Goal: Task Accomplishment & Management: Use online tool/utility

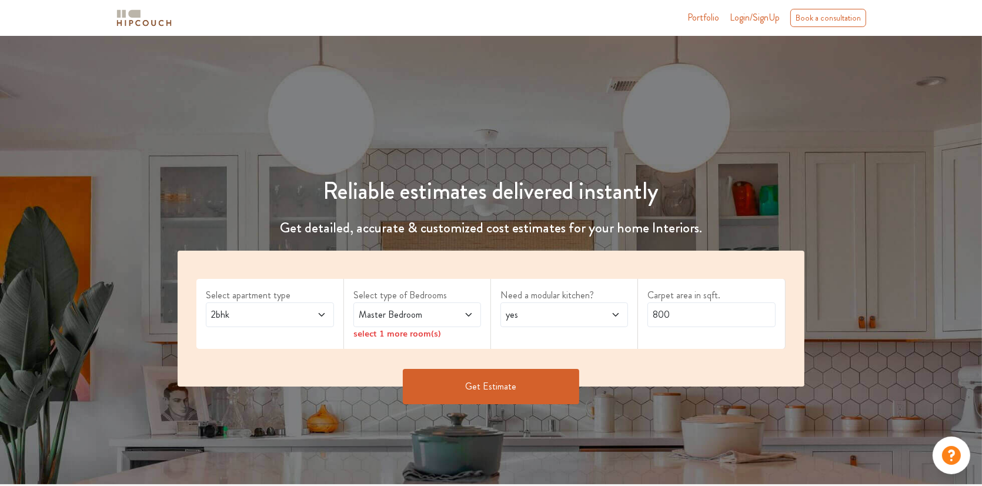
click at [317, 312] on icon at bounding box center [321, 314] width 9 height 9
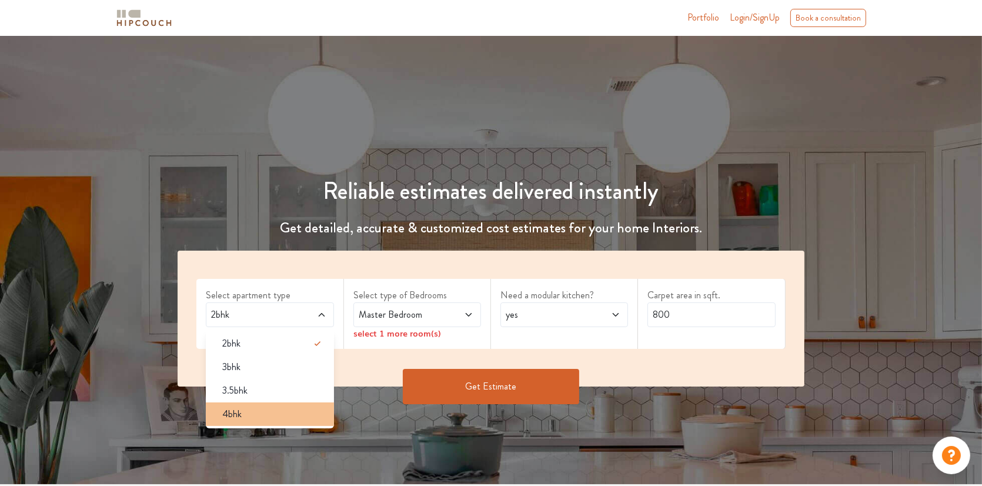
click at [232, 410] on span "4bhk" at bounding box center [231, 414] width 19 height 14
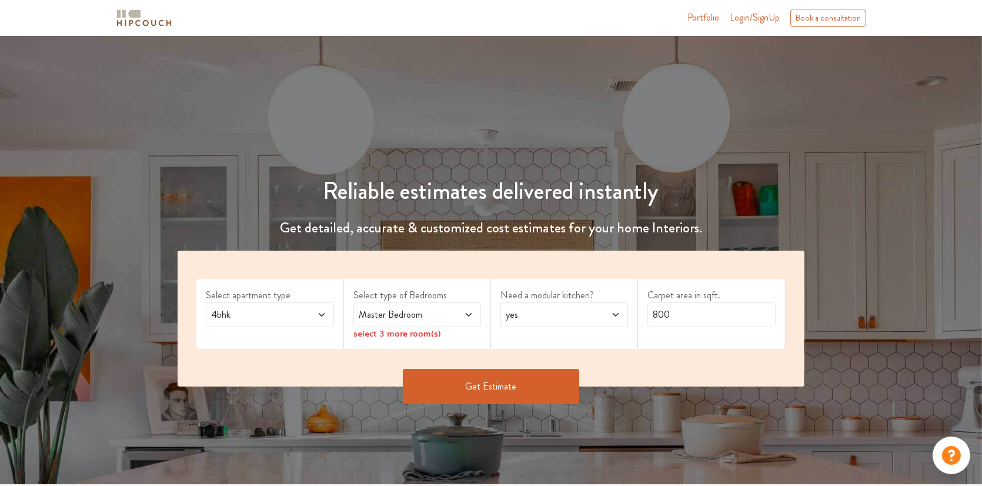
click at [456, 319] on span at bounding box center [458, 315] width 29 height 14
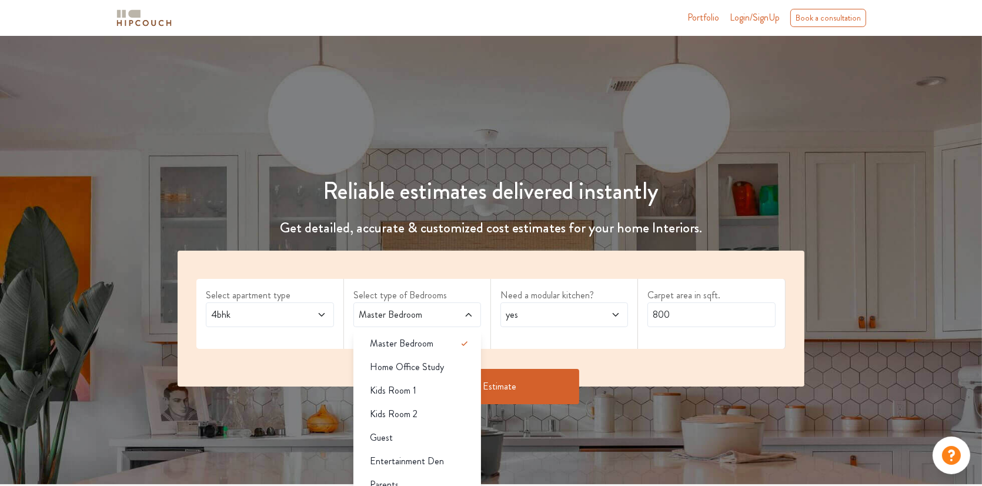
click at [456, 319] on span at bounding box center [458, 315] width 29 height 14
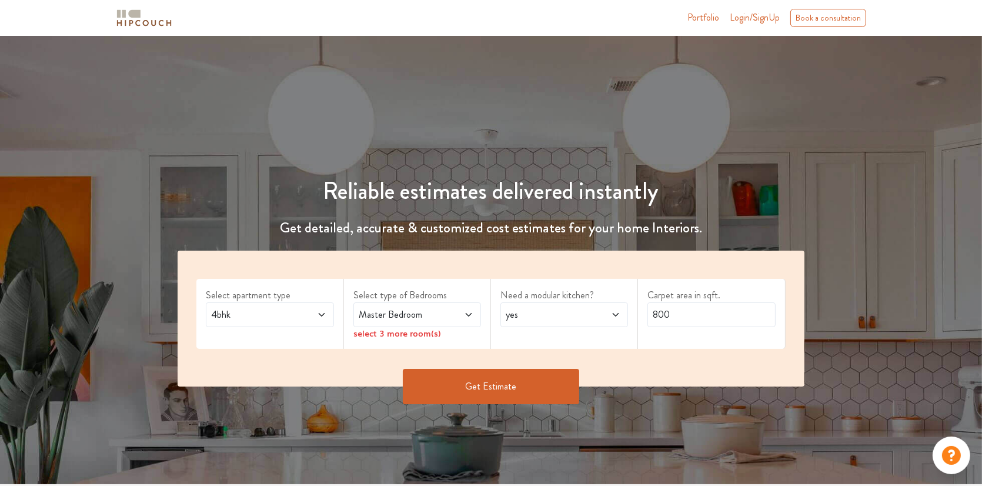
click at [467, 319] on span at bounding box center [458, 315] width 29 height 14
click at [487, 339] on div "Select type of Bedrooms Master Bedroom select 3 more room(s)" at bounding box center [417, 314] width 147 height 70
click at [406, 338] on div "select 3 more room(s)" at bounding box center [417, 333] width 128 height 12
click at [464, 320] on span at bounding box center [458, 315] width 29 height 14
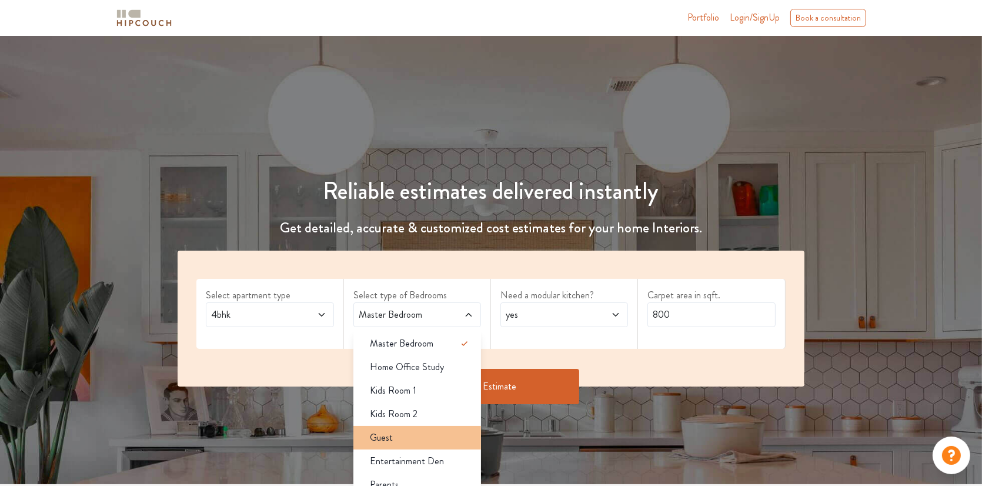
click at [409, 440] on div "Guest" at bounding box center [420, 437] width 121 height 14
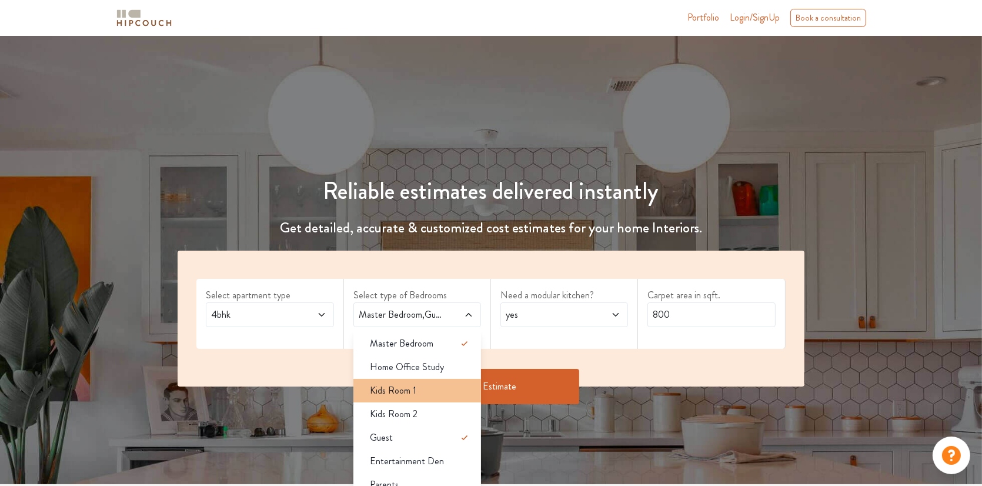
scroll to position [118, 0]
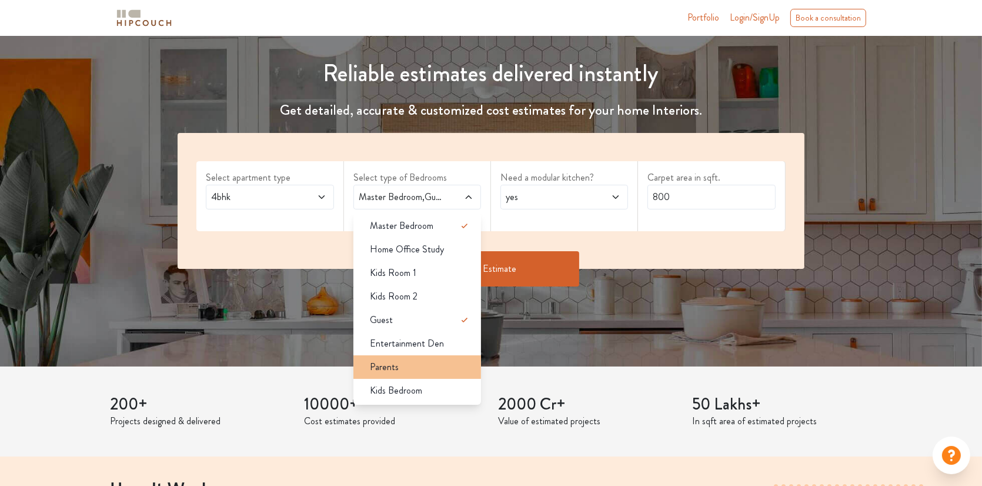
click at [393, 373] on li "Parents" at bounding box center [417, 367] width 128 height 24
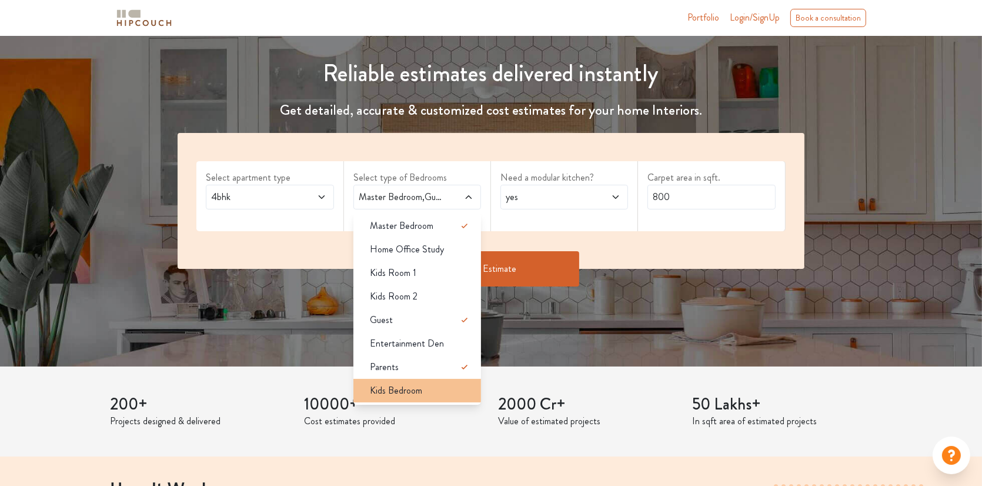
click at [412, 392] on span "Kids Bedroom" at bounding box center [396, 390] width 52 height 14
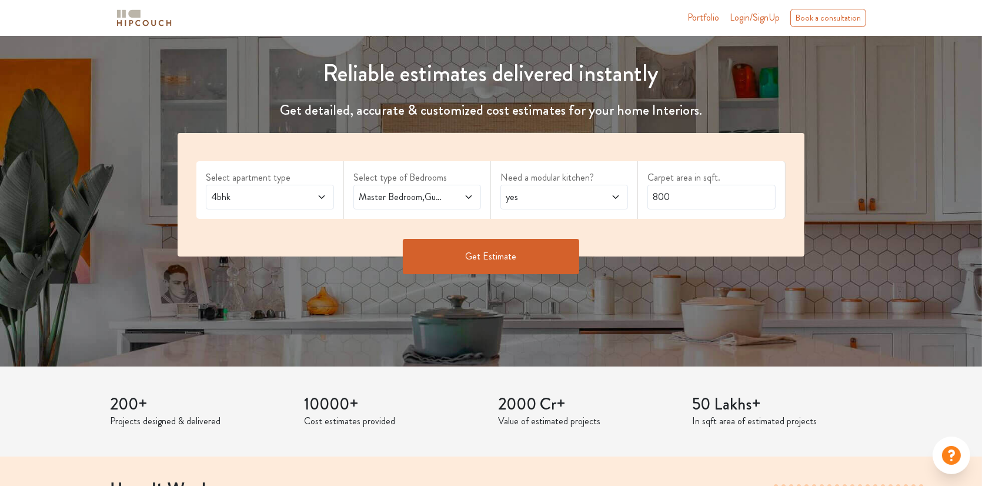
click at [586, 199] on span "yes" at bounding box center [547, 197] width 88 height 14
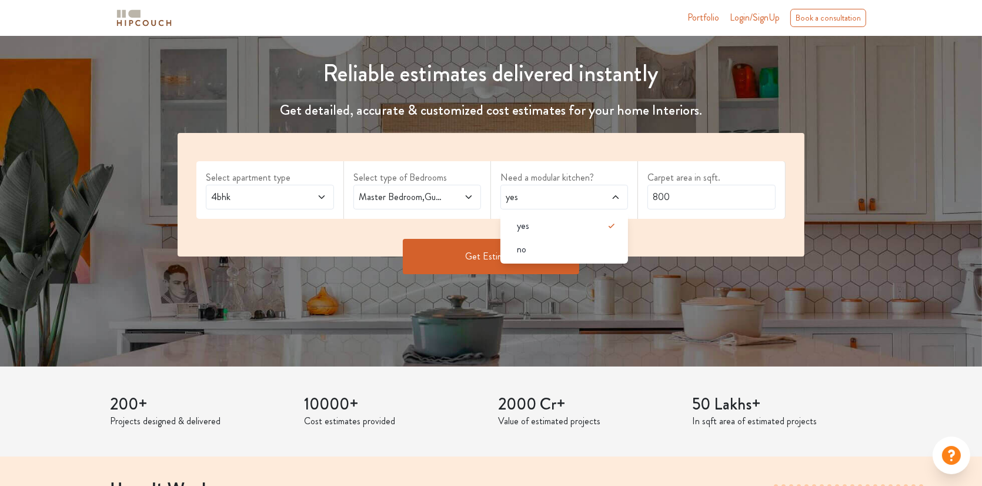
click at [586, 199] on span "yes" at bounding box center [547, 197] width 88 height 14
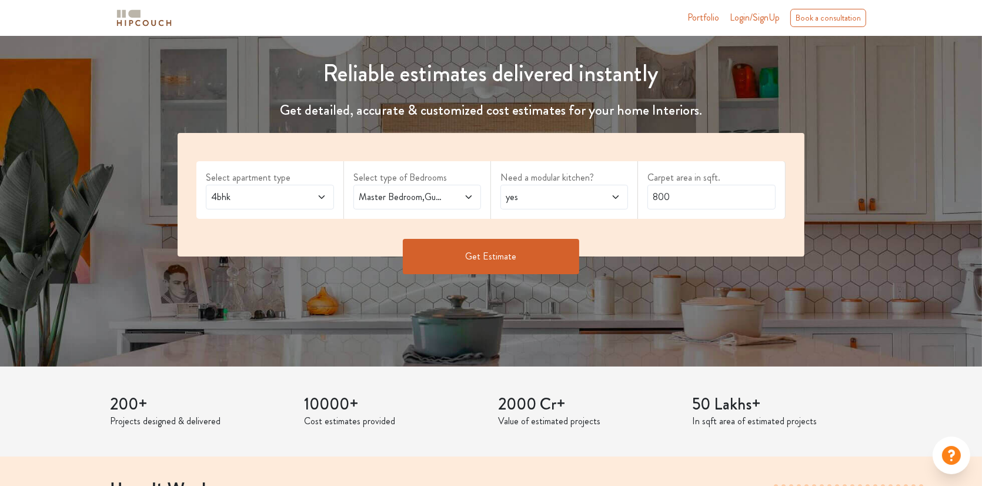
click at [586, 199] on span "yes" at bounding box center [547, 197] width 88 height 14
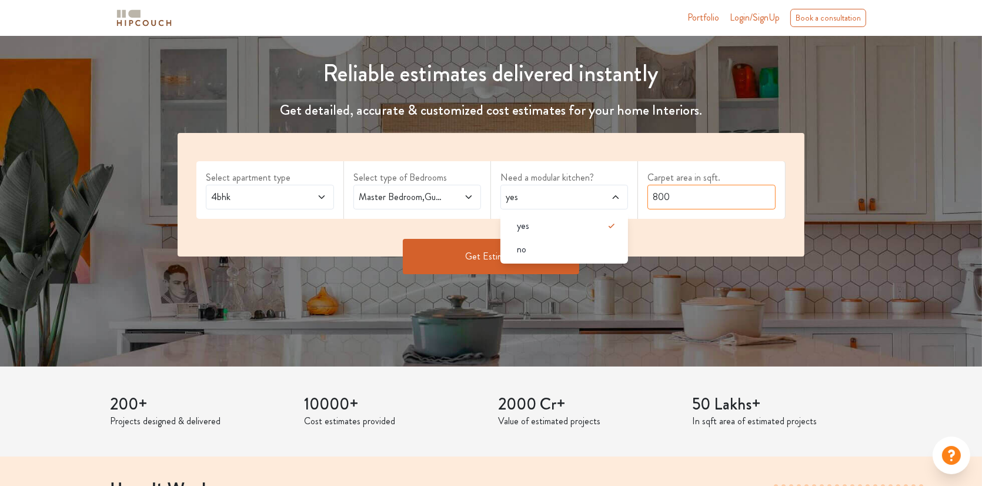
click at [690, 186] on input "800" at bounding box center [711, 197] width 128 height 25
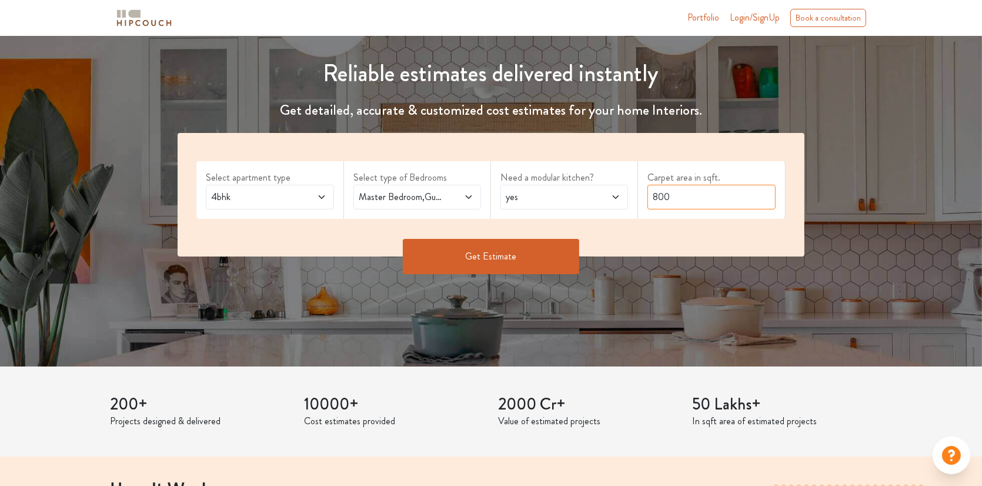
drag, startPoint x: 679, startPoint y: 196, endPoint x: 587, endPoint y: 196, distance: 92.3
click at [596, 202] on div "Select apartment type 4bhk Select type of Bedrooms Master Bedroom,Guest,Parents…" at bounding box center [491, 194] width 626 height 123
type input "1650"
click at [504, 250] on button "Get Estimate" at bounding box center [491, 256] width 176 height 35
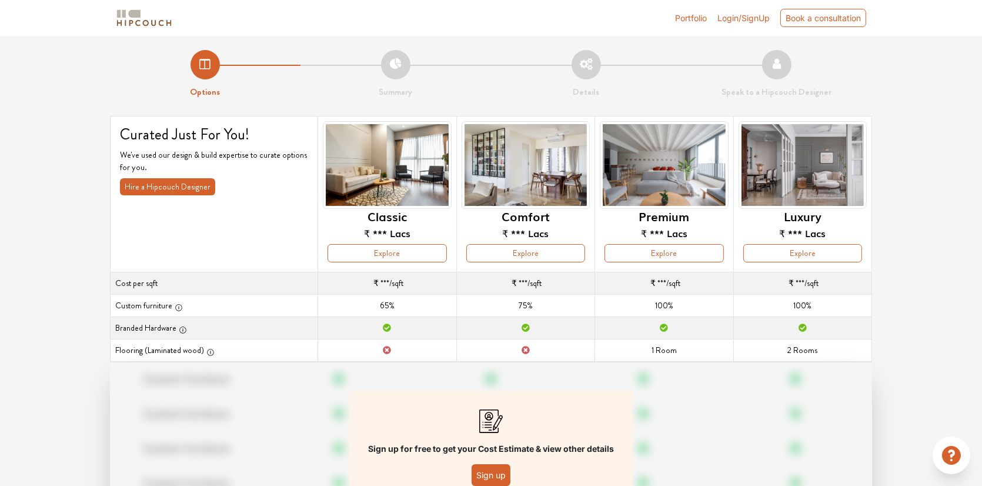
click at [734, 16] on span "Login/SignUp" at bounding box center [743, 18] width 52 height 10
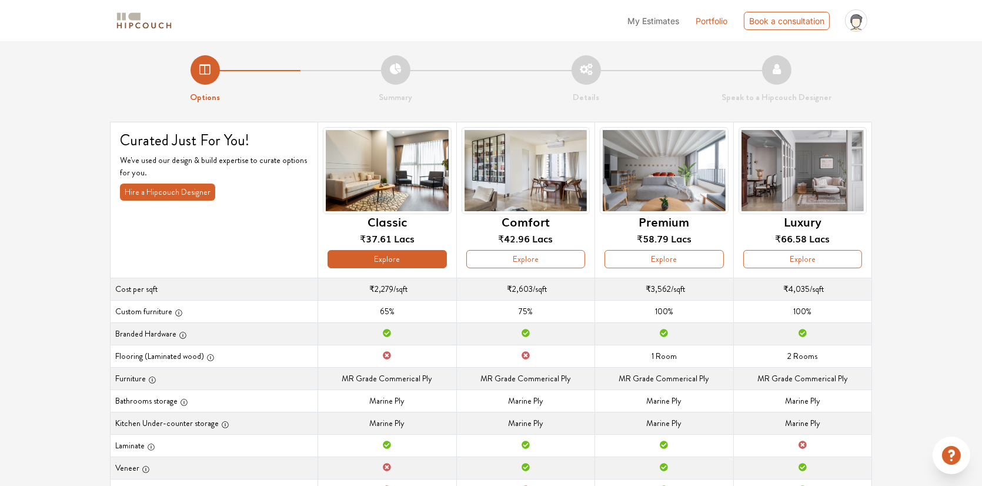
click at [420, 255] on button "Explore" at bounding box center [386, 259] width 119 height 18
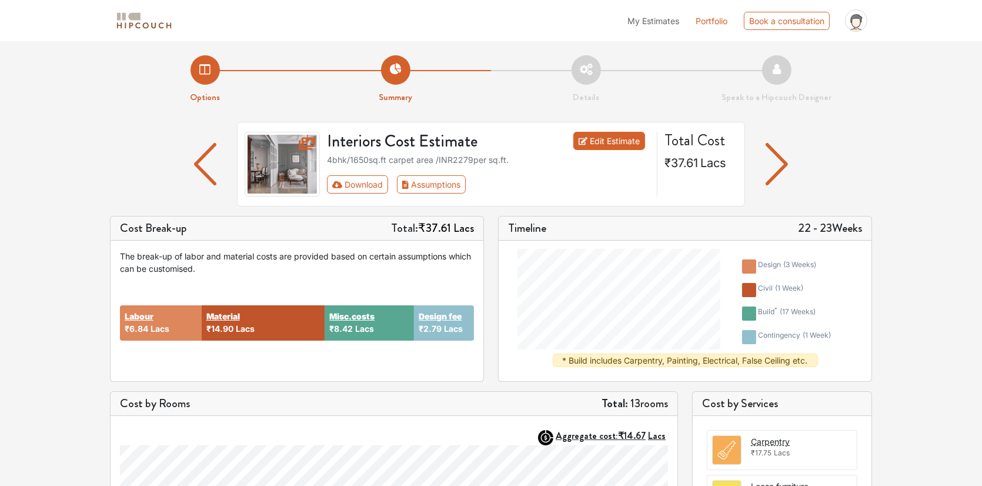
click at [614, 144] on link "Edit Estimate" at bounding box center [609, 141] width 72 height 18
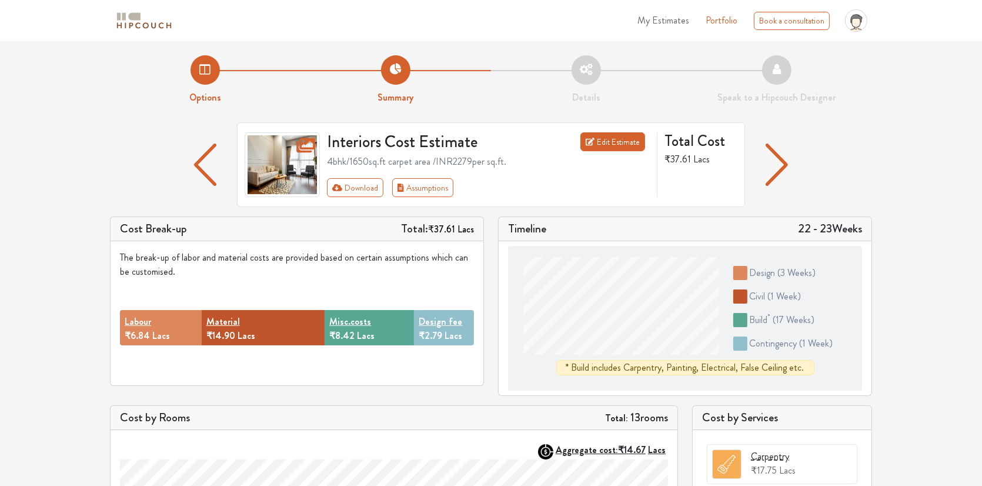
click at [607, 145] on link "Edit Estimate" at bounding box center [612, 141] width 65 height 19
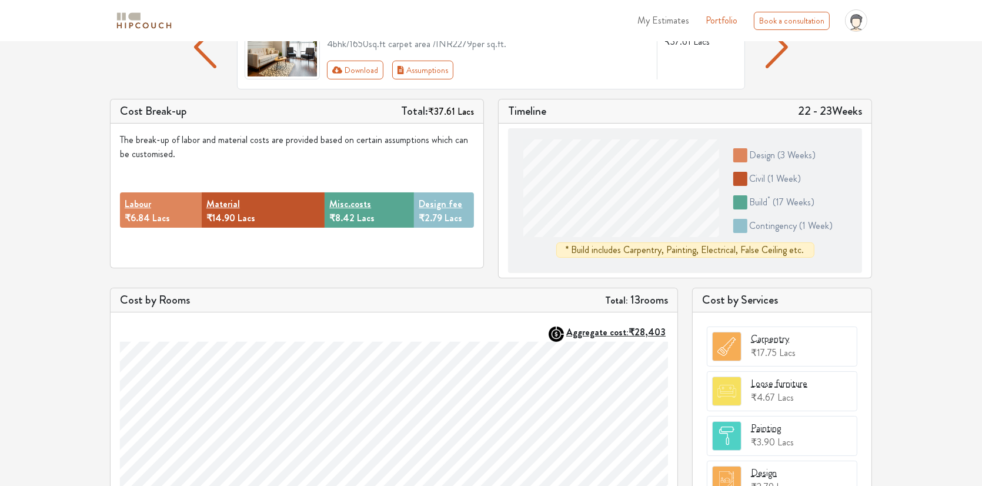
scroll to position [176, 0]
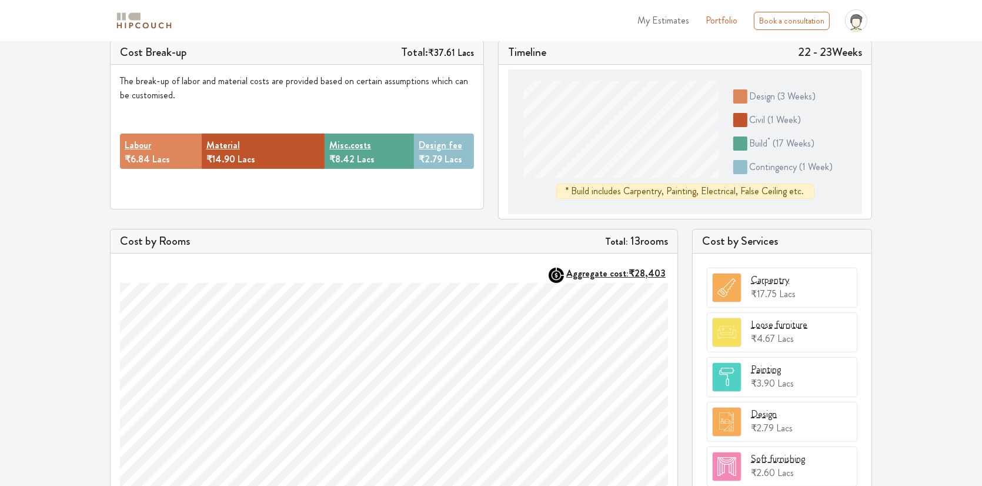
click at [440, 152] on span "₹2.79" at bounding box center [431, 159] width 24 height 14
drag, startPoint x: 436, startPoint y: 160, endPoint x: 420, endPoint y: 159, distance: 16.5
click at [428, 160] on span "₹2.79" at bounding box center [431, 159] width 24 height 14
click at [441, 159] on span "₹2.79 Lacs" at bounding box center [441, 159] width 44 height 14
click at [771, 280] on div "Carpentry" at bounding box center [770, 280] width 38 height 14
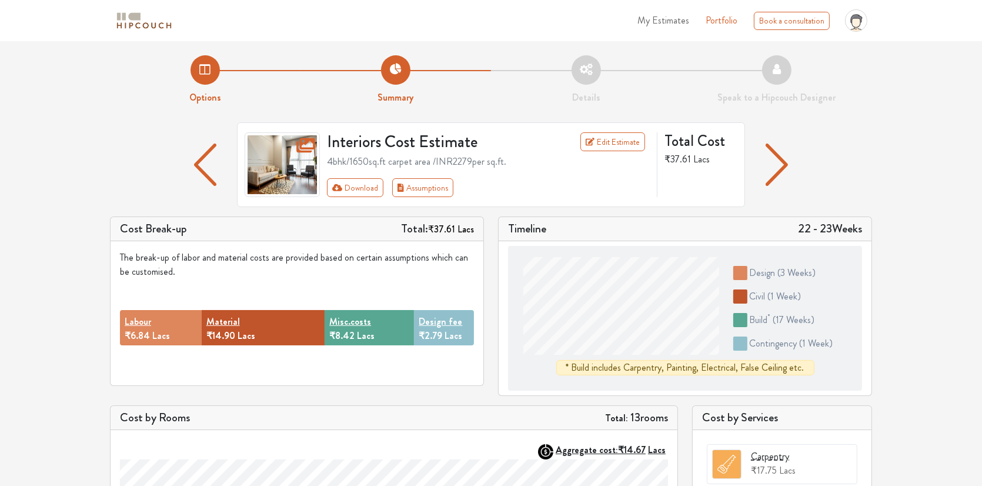
click at [784, 166] on img "button" at bounding box center [777, 164] width 23 height 42
click at [287, 150] on img at bounding box center [282, 164] width 75 height 65
click at [610, 142] on link "Edit Estimate" at bounding box center [612, 141] width 65 height 19
click at [723, 22] on link "Portfolio" at bounding box center [722, 21] width 32 height 14
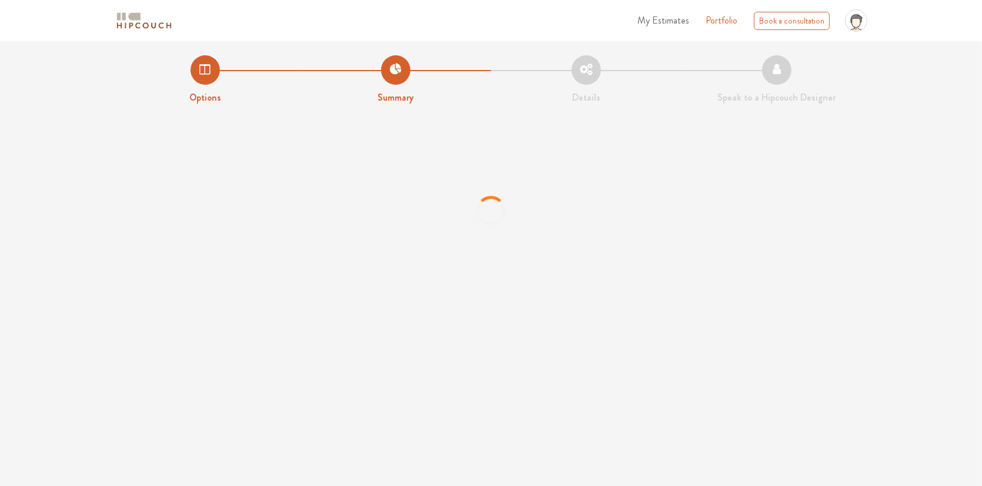
click at [857, 32] on div "profile pic" at bounding box center [856, 21] width 32 height 32
click at [798, 67] on link "Logout" at bounding box center [824, 68] width 93 height 17
